Goal: Check status: Check status

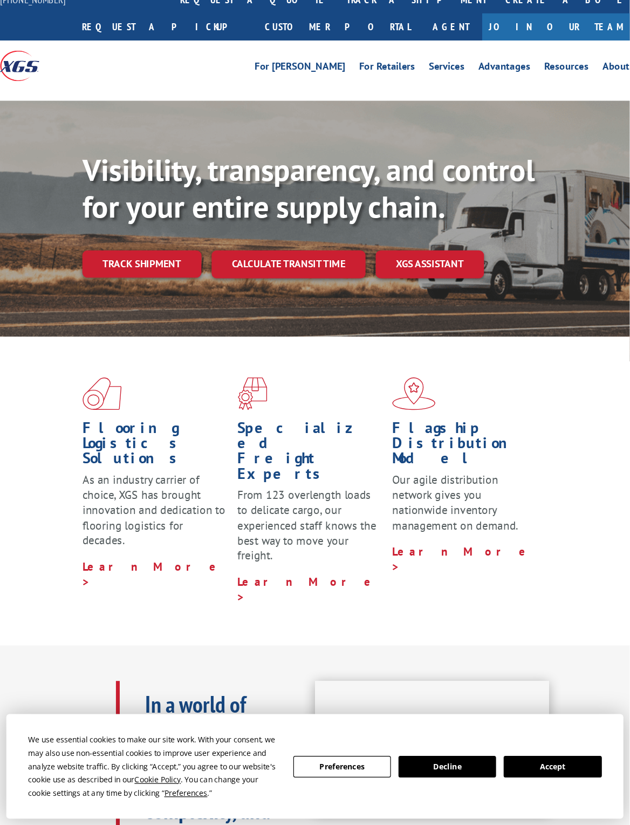
scroll to position [24, 0]
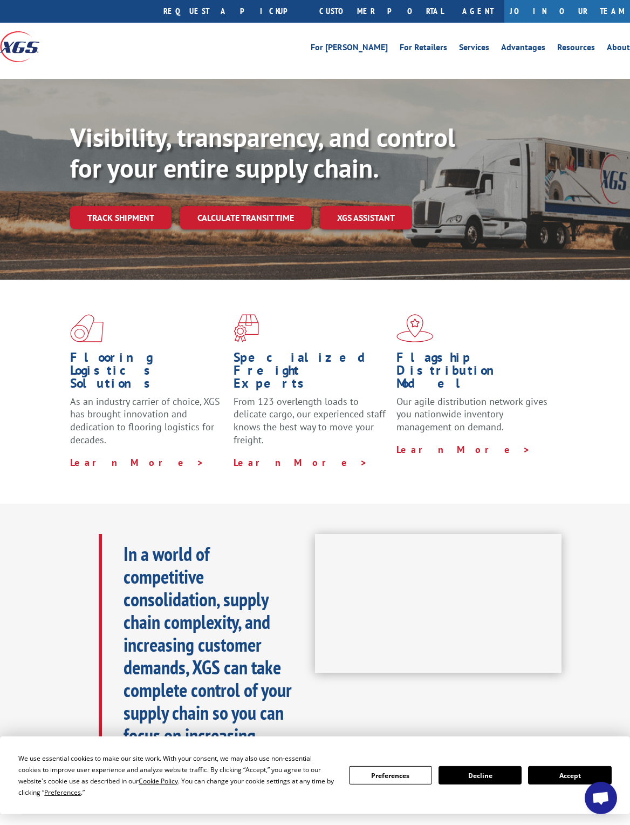
click at [114, 206] on link "Track shipment" at bounding box center [120, 217] width 101 height 23
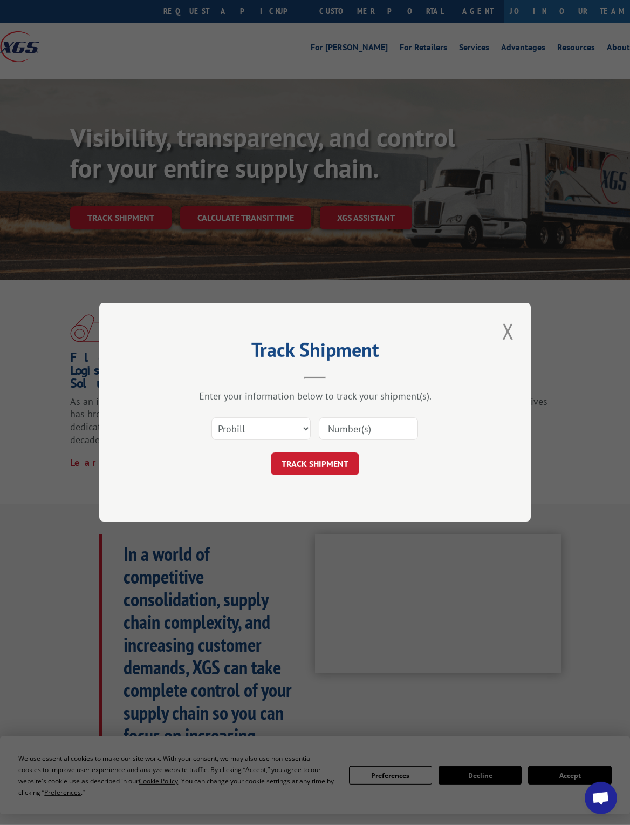
click at [360, 429] on input at bounding box center [368, 429] width 99 height 23
click at [296, 430] on select "Select category... Probill BOL PO" at bounding box center [261, 429] width 99 height 23
click at [298, 430] on select "Select category... Probill BOL PO" at bounding box center [261, 429] width 99 height 23
click at [301, 436] on select "Select category... Probill BOL PO" at bounding box center [261, 429] width 99 height 23
select select "bol"
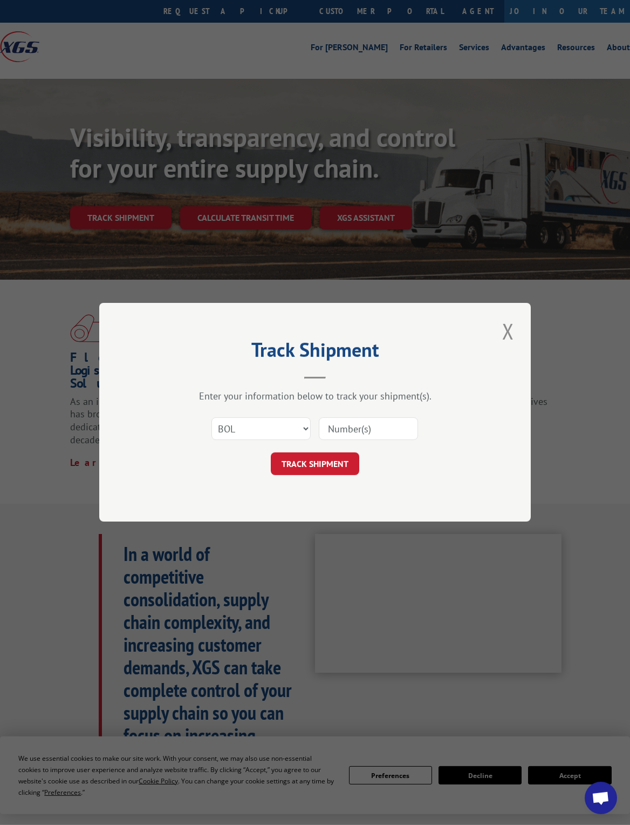
click at [363, 434] on input at bounding box center [368, 429] width 99 height 23
type input "523892081"
click at [316, 465] on button "TRACK SHIPMENT" at bounding box center [315, 464] width 89 height 23
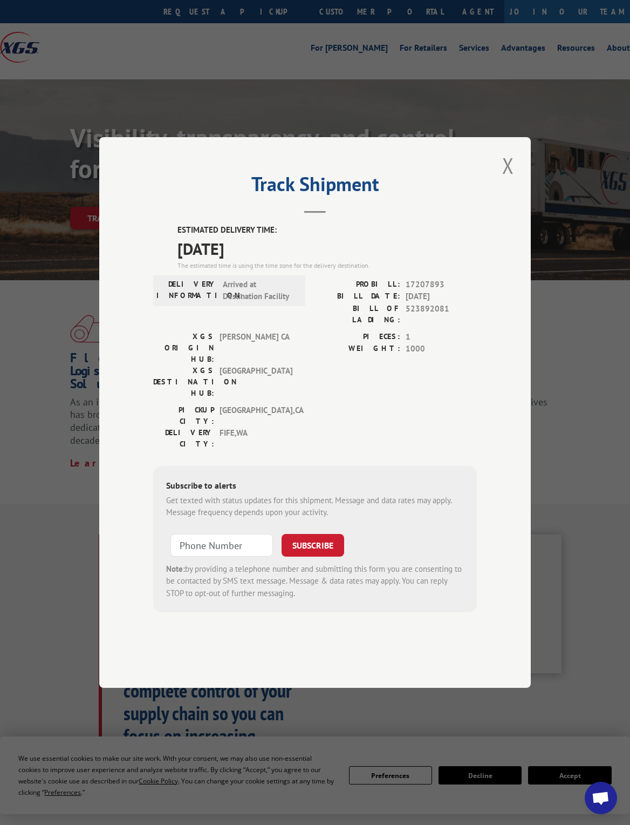
scroll to position [23, 0]
click at [206, 556] on input at bounding box center [222, 545] width 103 height 23
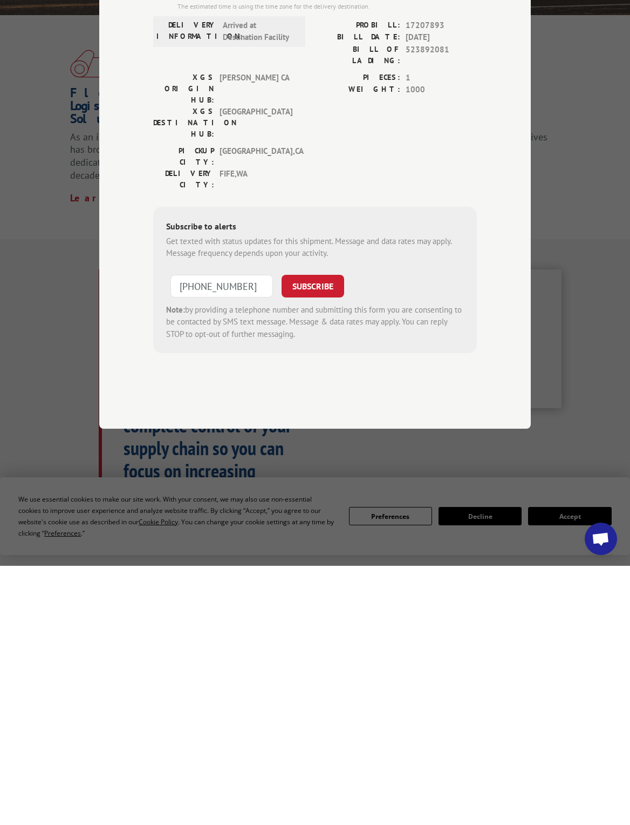
type input "[PHONE_NUMBER]"
click at [308, 534] on button "SUBSCRIBE" at bounding box center [313, 545] width 63 height 23
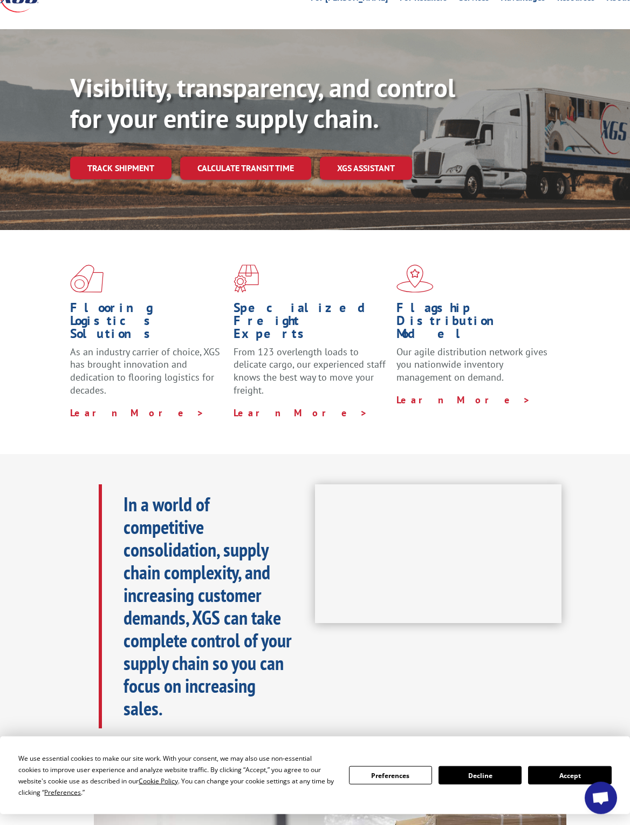
scroll to position [0, 0]
